Goal: Information Seeking & Learning: Learn about a topic

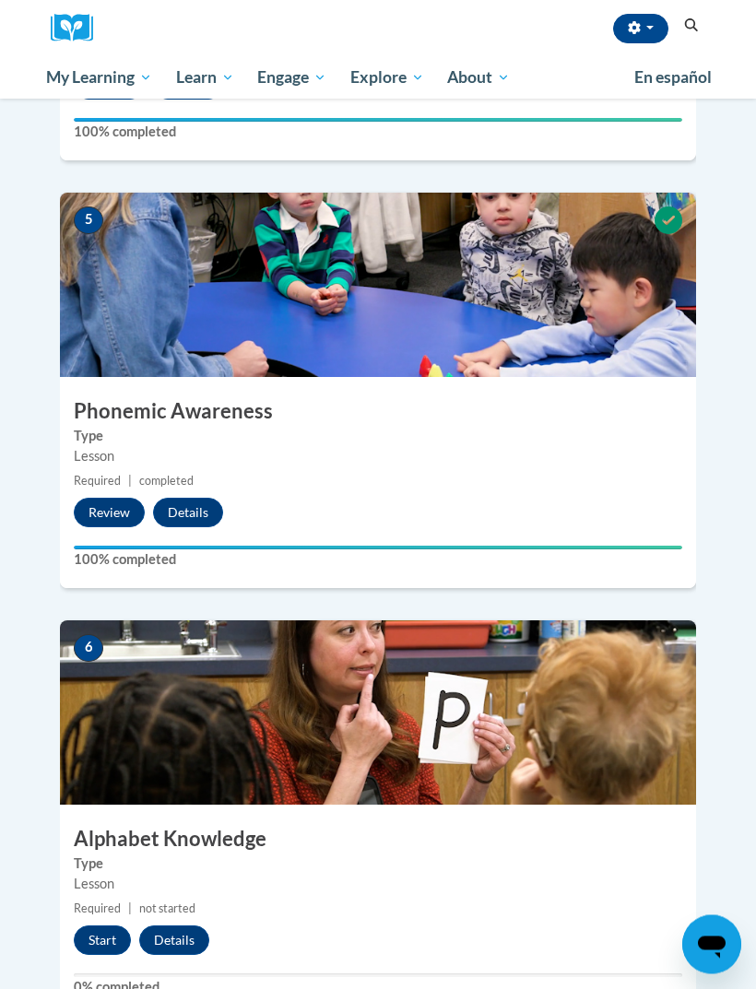
scroll to position [2123, 0]
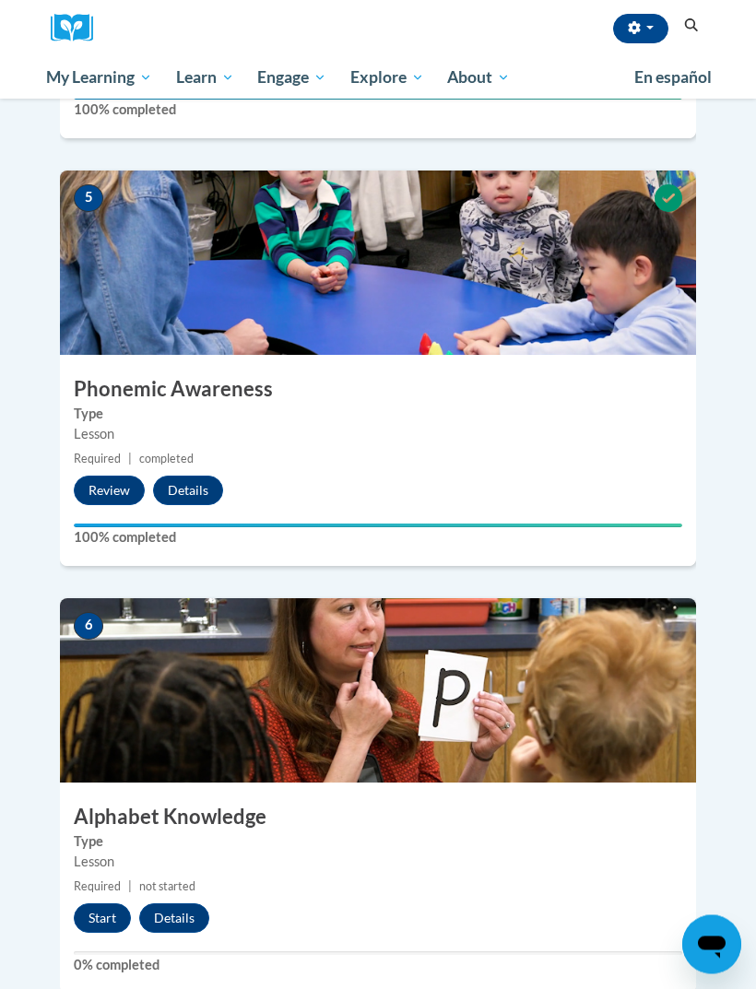
click at [112, 904] on button "Start" at bounding box center [102, 919] width 57 height 30
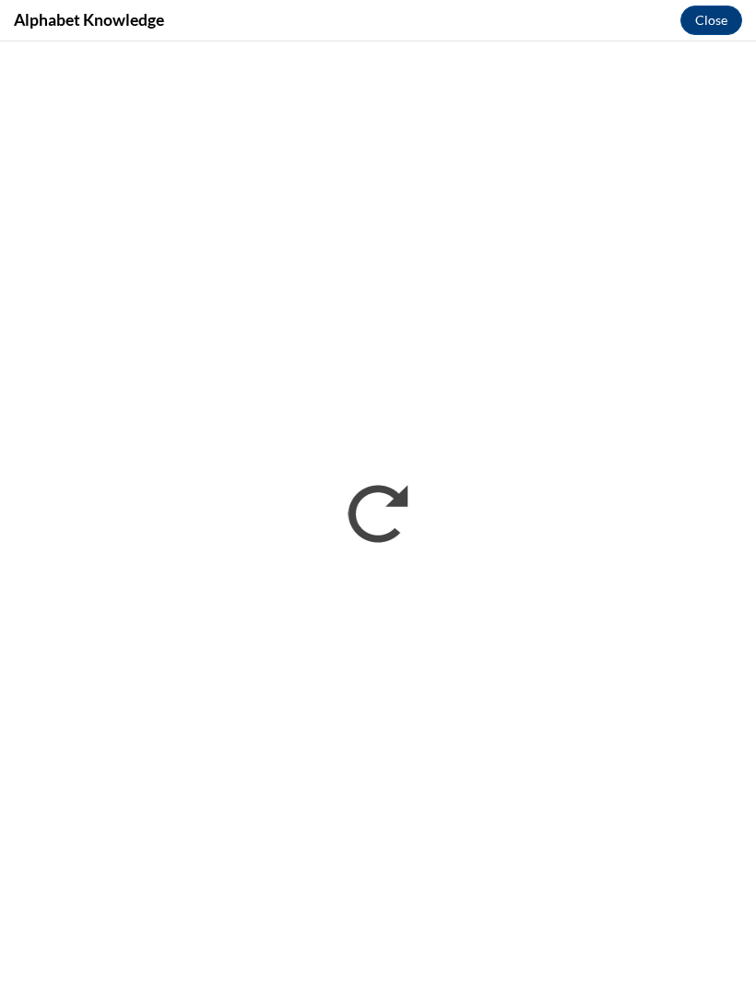
scroll to position [0, 0]
